Goal: Task Accomplishment & Management: Manage account settings

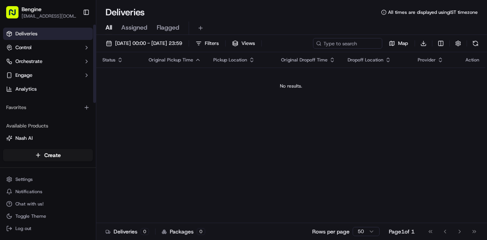
click at [10, 14] on rect "button" at bounding box center [12, 12] width 12 height 12
click at [87, 13] on button "Toggle Sidebar" at bounding box center [86, 12] width 13 height 13
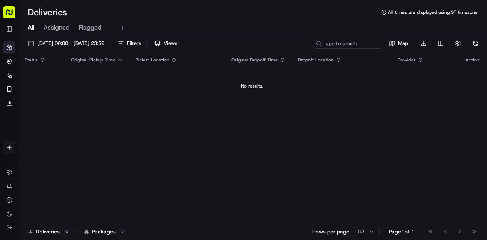
click at [11, 10] on rect "button" at bounding box center [9, 12] width 12 height 12
click at [9, 175] on html "Bengine [EMAIL_ADDRESS][DOMAIN_NAME] Toggle Sidebar Deliveries Control Orchestr…" at bounding box center [243, 120] width 487 height 240
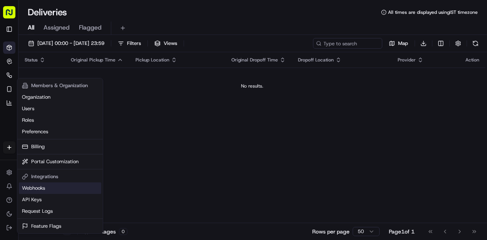
click at [51, 189] on link "Webhooks" at bounding box center [60, 189] width 82 height 12
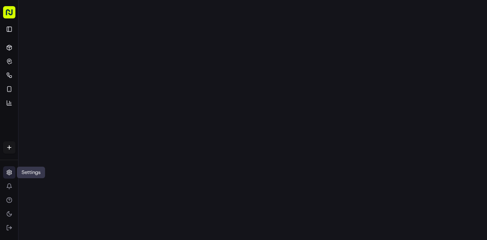
click at [12, 174] on html "Bengine vishal@bengine.co Toggle Sidebar Deliveries Control Orchestrate Engage …" at bounding box center [243, 120] width 487 height 240
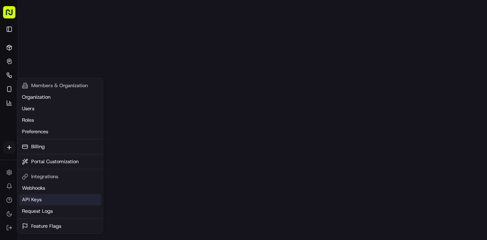
click at [37, 200] on link "API Keys" at bounding box center [60, 200] width 82 height 12
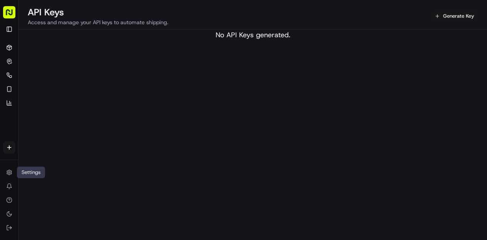
click at [438, 16] on button "Generate Key" at bounding box center [454, 16] width 47 height 11
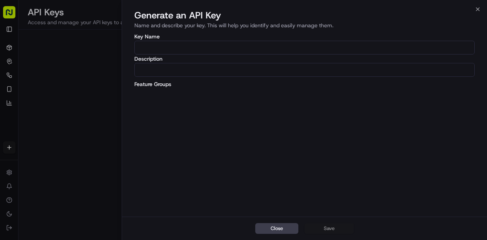
click at [86, 102] on div at bounding box center [243, 120] width 487 height 240
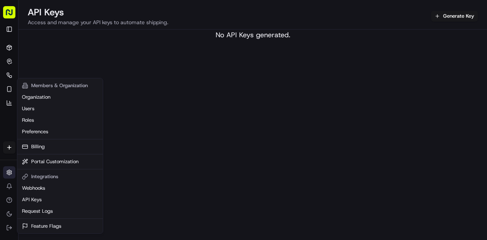
click at [6, 178] on html "Bengine vishal@bengine.co Toggle Sidebar Deliveries Control Orchestrate Engage …" at bounding box center [243, 120] width 487 height 240
click at [40, 191] on link "Webhooks" at bounding box center [60, 189] width 82 height 12
